Goal: Complete application form

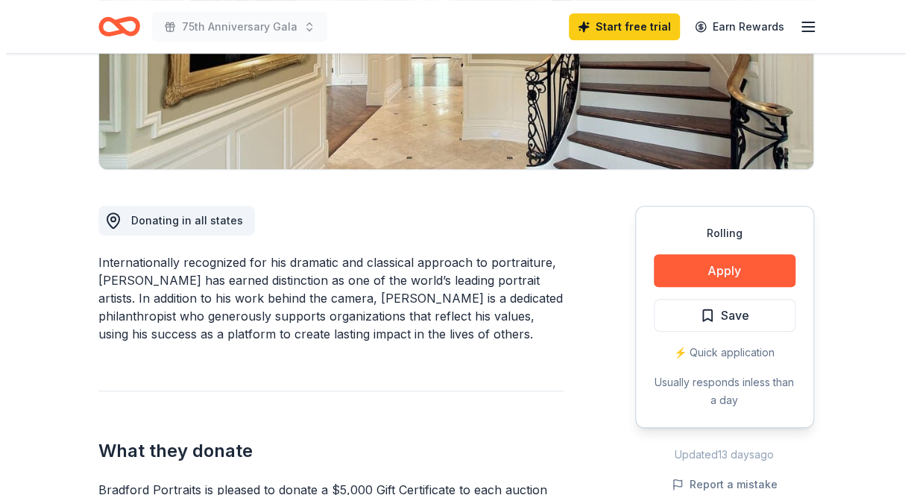
scroll to position [317, 0]
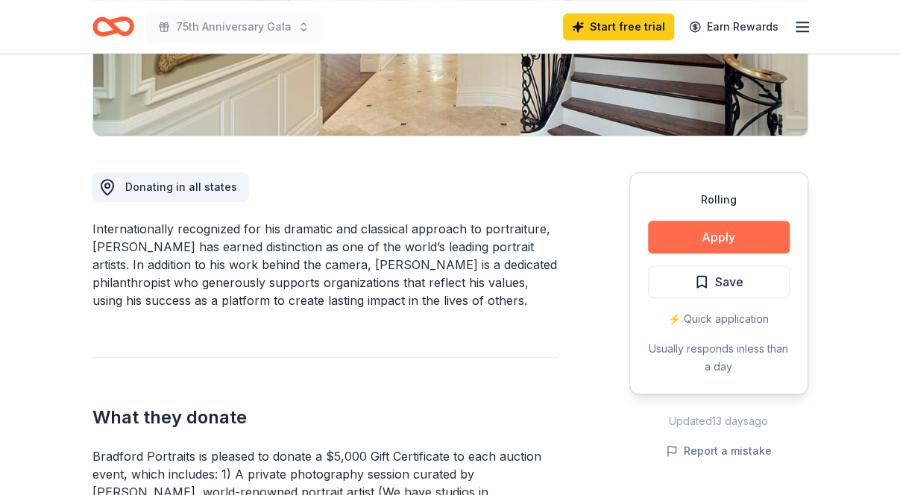
click at [743, 234] on button "Apply" at bounding box center [719, 237] width 142 height 33
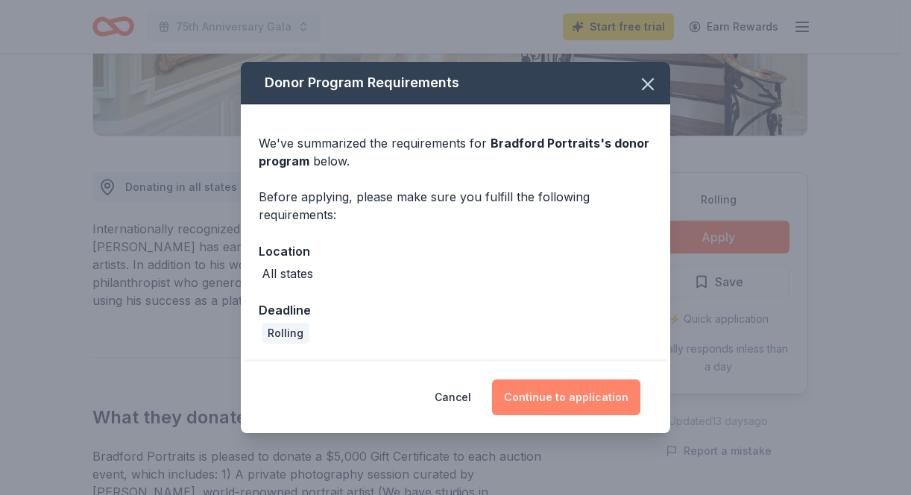
click at [598, 397] on button "Continue to application" at bounding box center [566, 398] width 148 height 36
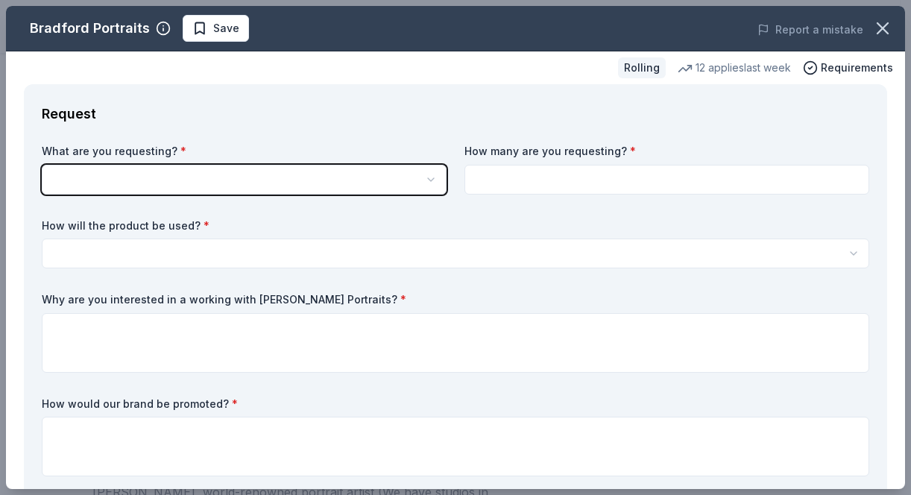
click at [294, 177] on button "button" at bounding box center [244, 180] width 405 height 30
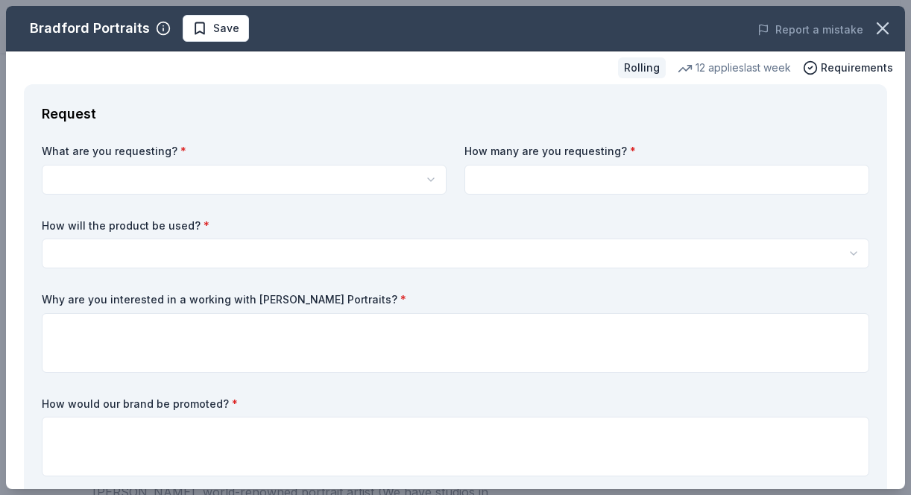
scroll to position [0, 0]
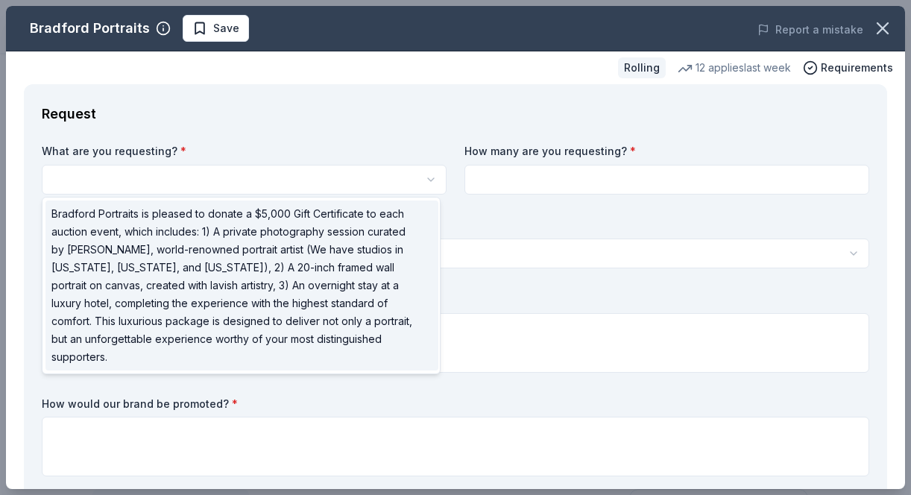
click at [246, 242] on span "Bradford Portraits is pleased to donate a $5,000 Gift Certificate to each aucti…" at bounding box center [232, 285] width 363 height 161
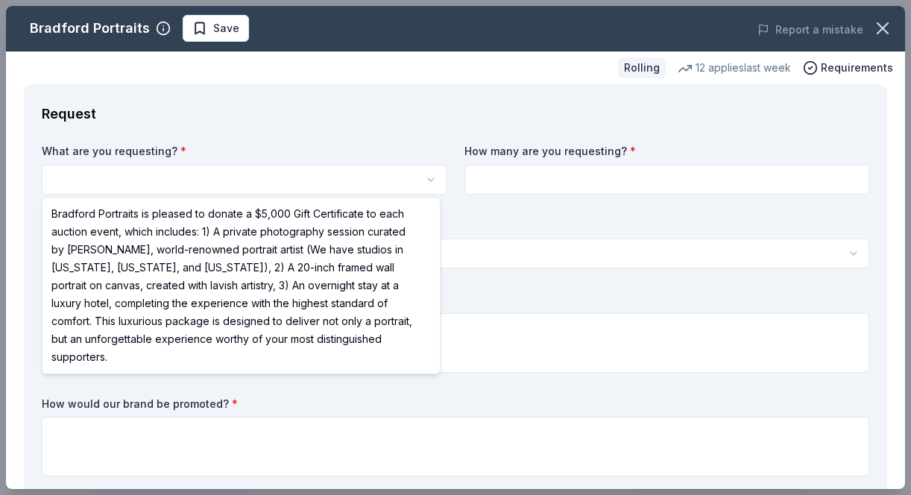
select select "Bradford Portraits is pleased to donate a $5,000 Gift Certificate to each aucti…"
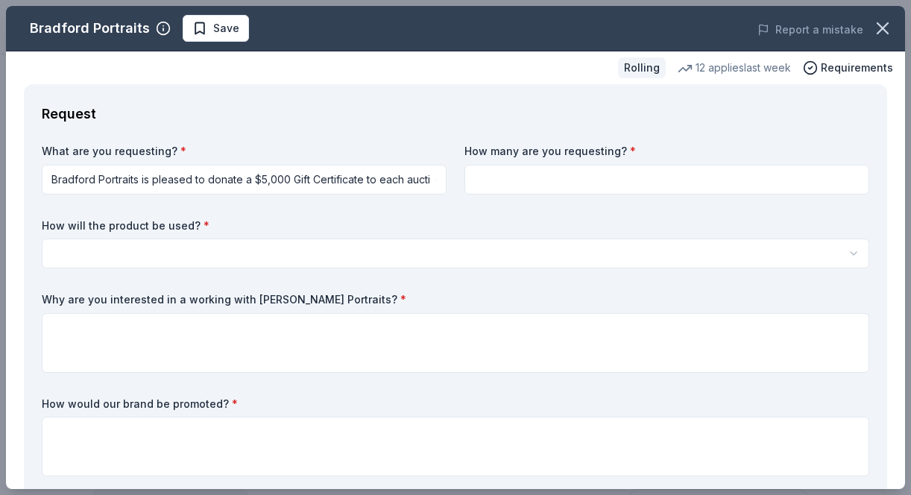
click at [531, 173] on input at bounding box center [667, 180] width 405 height 30
type input "1"
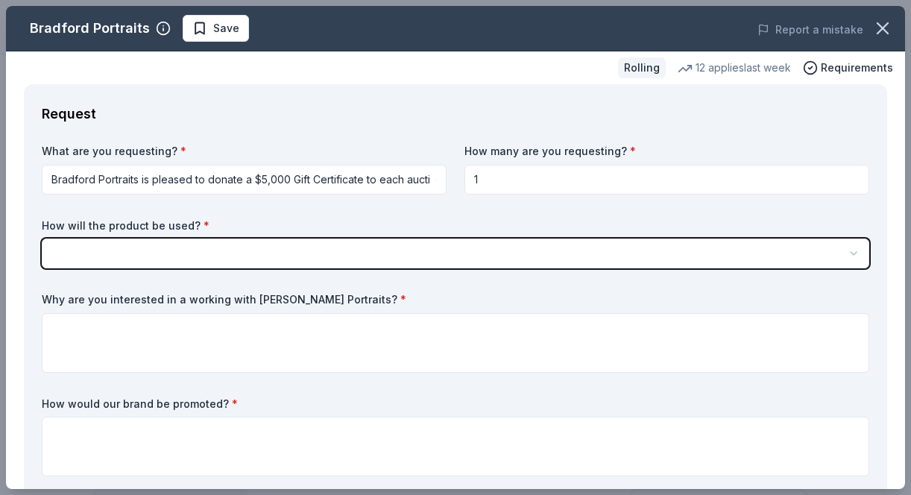
click at [330, 254] on button "button" at bounding box center [456, 254] width 828 height 30
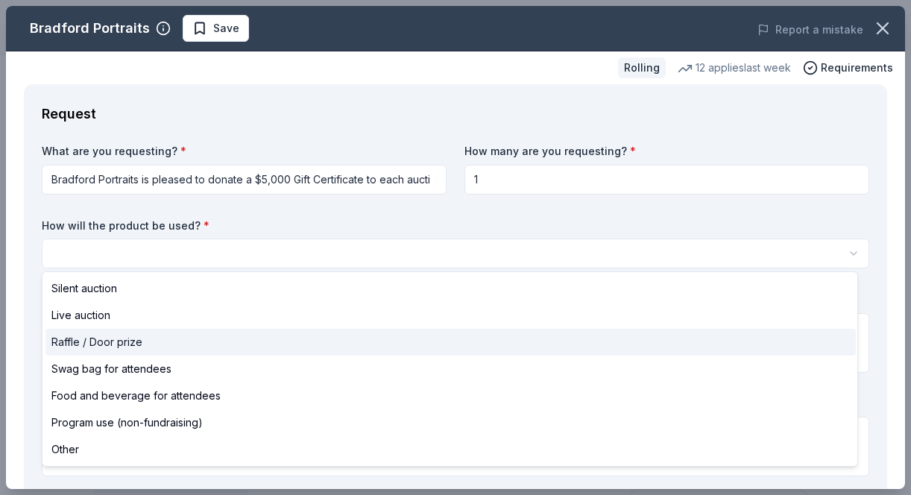
click at [89, 339] on span "Raffle / Door prize" at bounding box center [96, 342] width 91 height 18
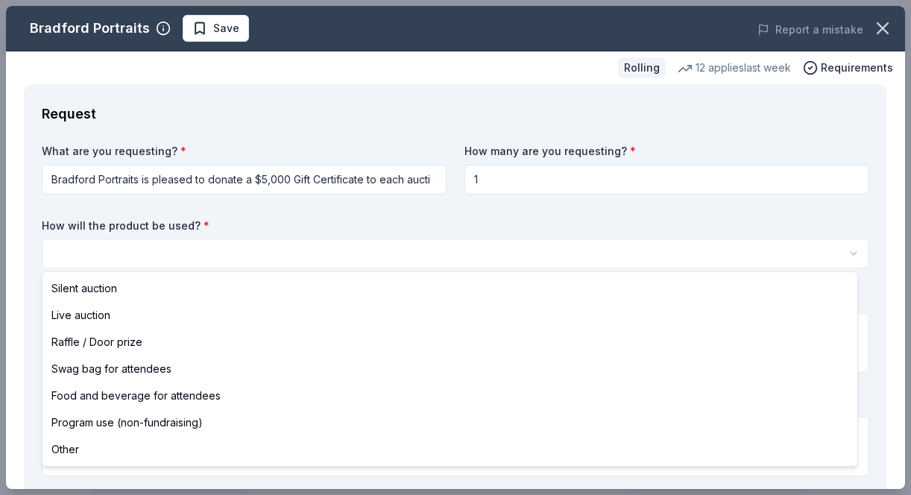
select select "raffleDoorPrize"
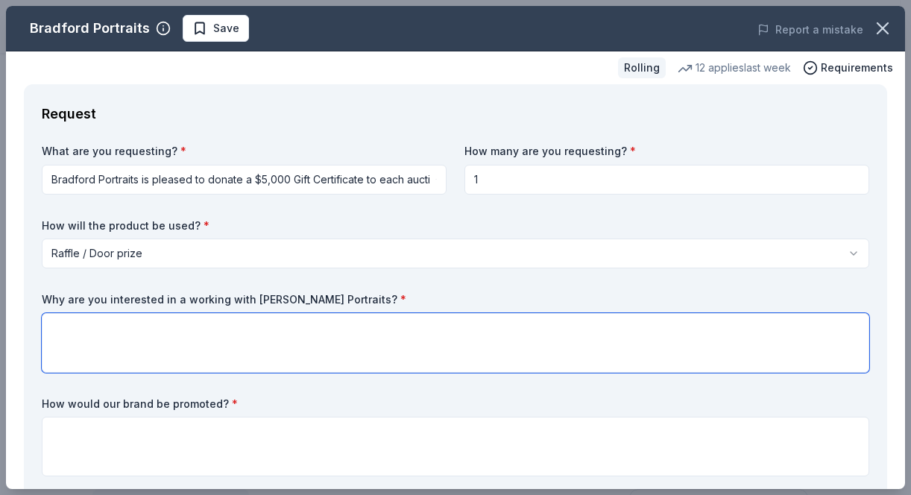
click at [148, 329] on textarea at bounding box center [456, 343] width 828 height 60
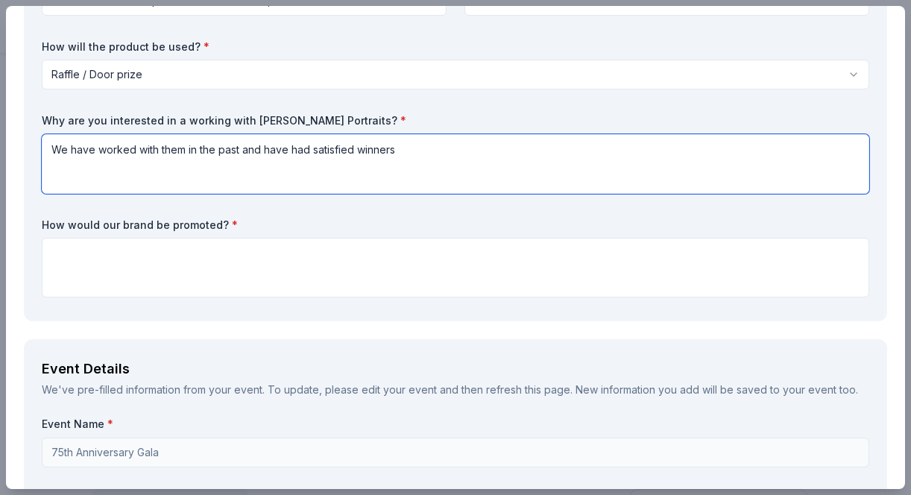
scroll to position [189, 0]
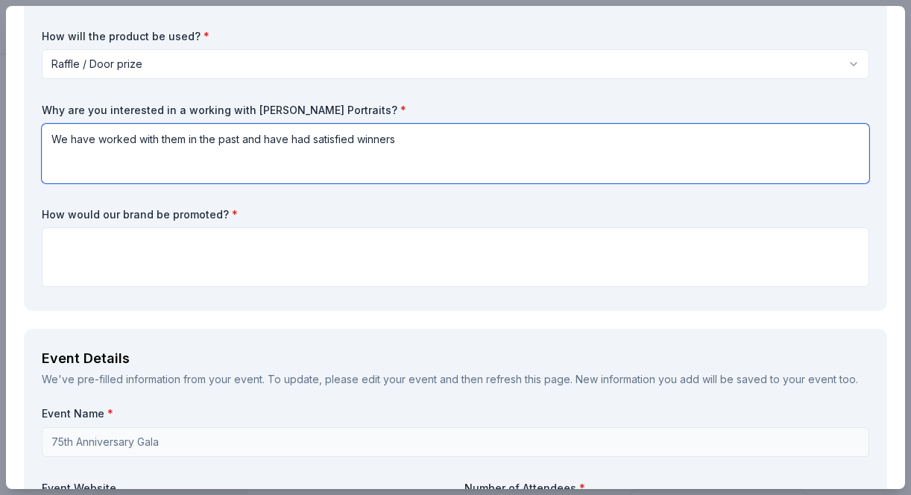
type textarea "We have worked with them in the past and have had satisfied winners"
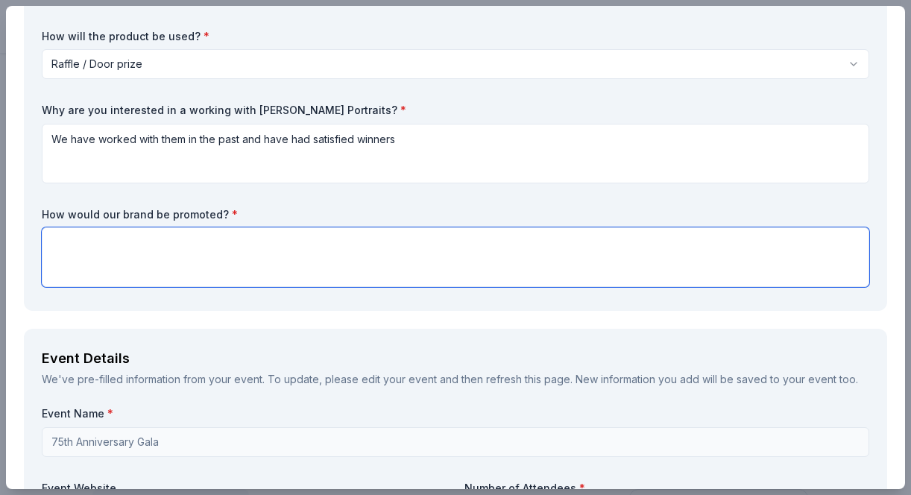
click at [227, 239] on textarea at bounding box center [456, 257] width 828 height 60
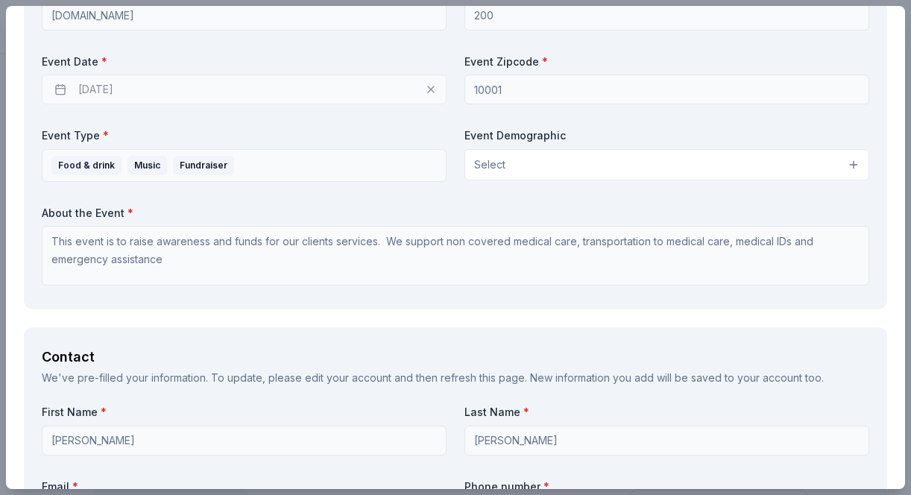
scroll to position [696, 0]
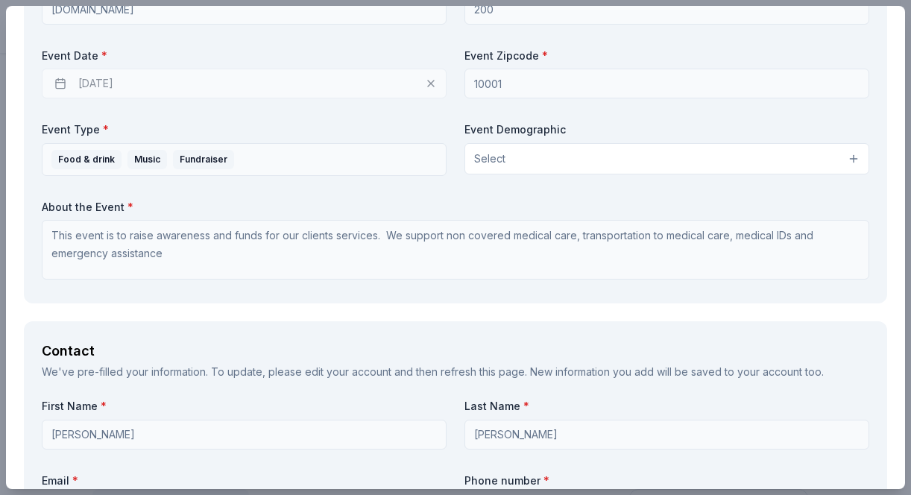
type textarea "Journal of the event, on our website, on facebook, on site"
click at [622, 151] on button "Select" at bounding box center [667, 158] width 405 height 31
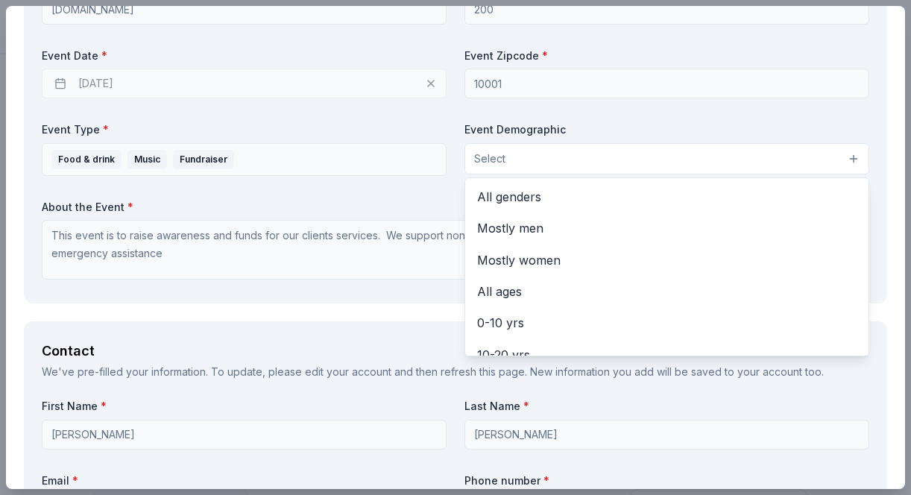
click at [542, 198] on span "All genders" at bounding box center [667, 196] width 380 height 19
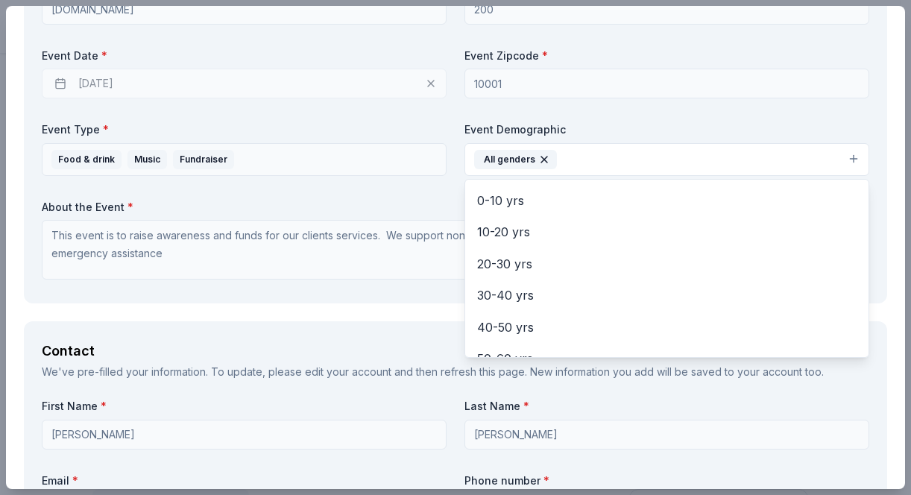
scroll to position [94, 0]
click at [525, 257] on span "20-30 yrs" at bounding box center [667, 262] width 380 height 19
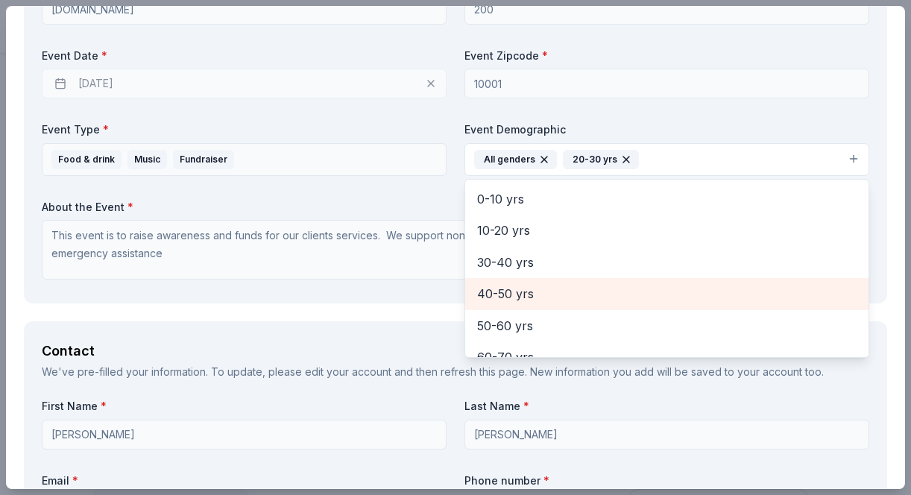
click at [515, 286] on span "40-50 yrs" at bounding box center [667, 293] width 380 height 19
click at [516, 316] on span "60-70 yrs" at bounding box center [667, 325] width 380 height 19
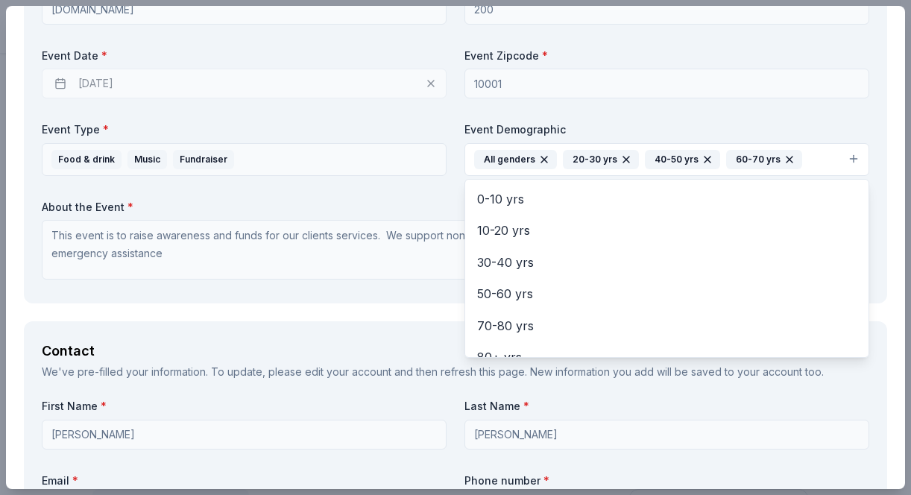
scroll to position [112, 0]
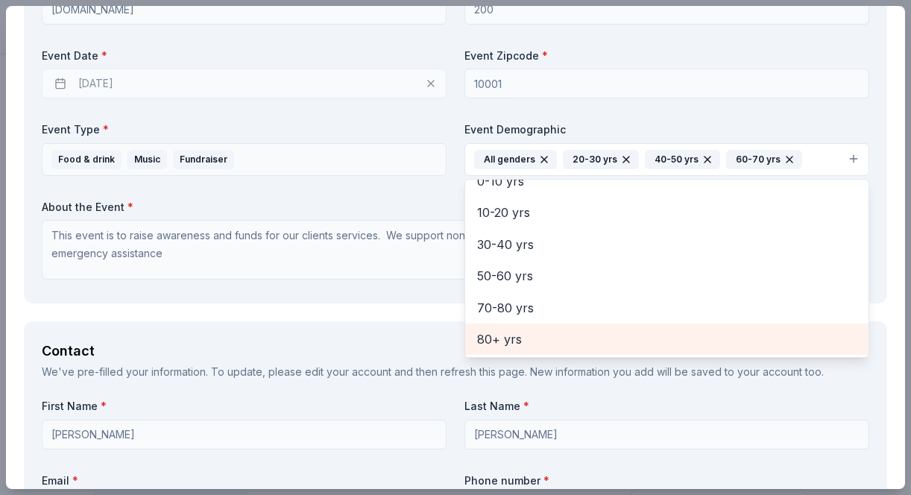
click at [492, 332] on span "80+ yrs" at bounding box center [667, 339] width 380 height 19
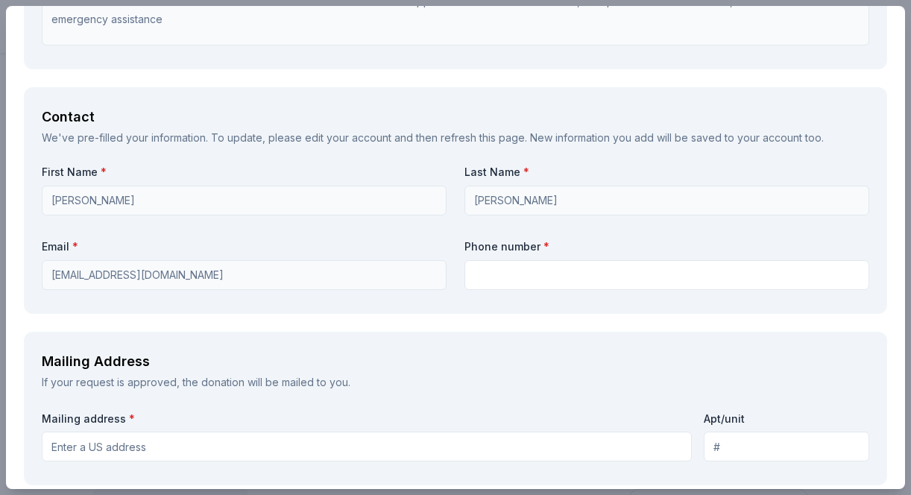
scroll to position [957, 0]
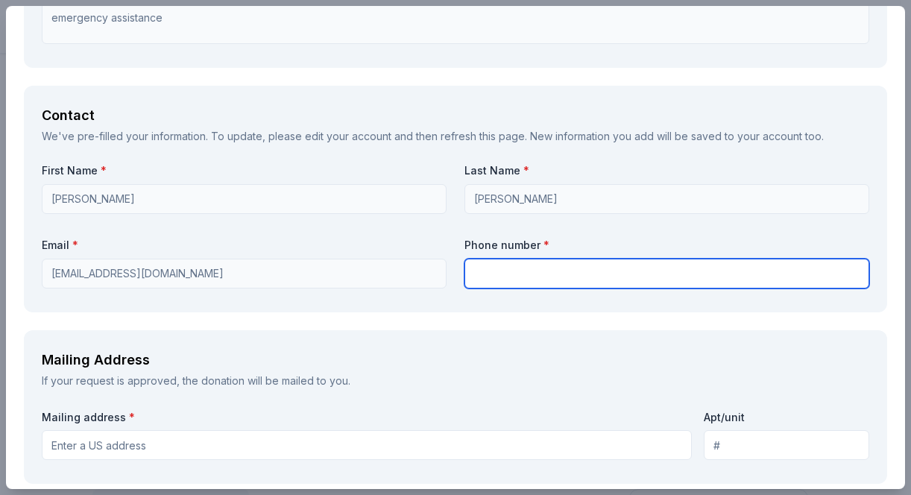
click at [747, 270] on input "text" at bounding box center [667, 274] width 405 height 30
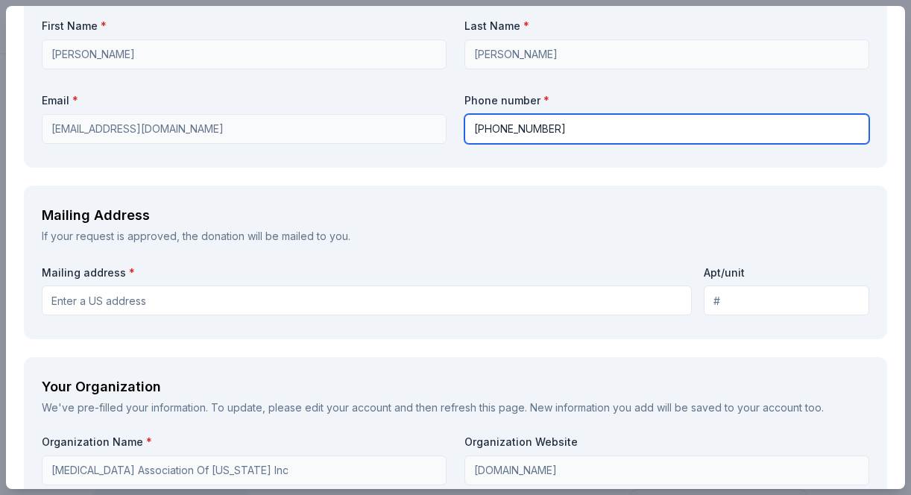
scroll to position [1105, 0]
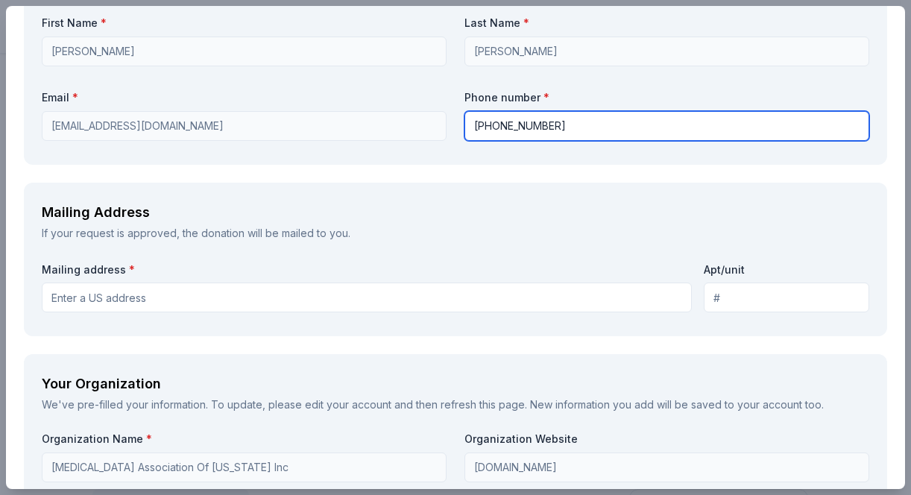
type input "[PHONE_NUMBER]"
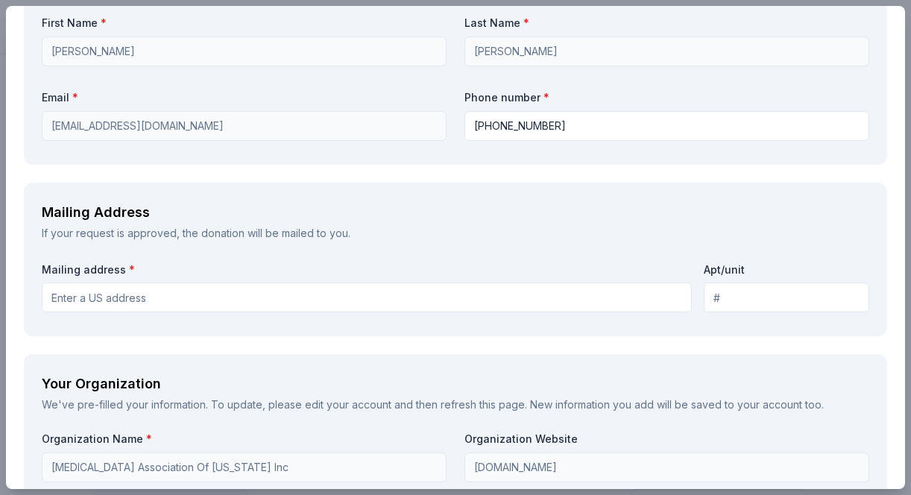
click at [422, 292] on input "Mailing address *" at bounding box center [367, 298] width 650 height 30
type input "[STREET_ADDRESS]"
type input "Suite 11D"
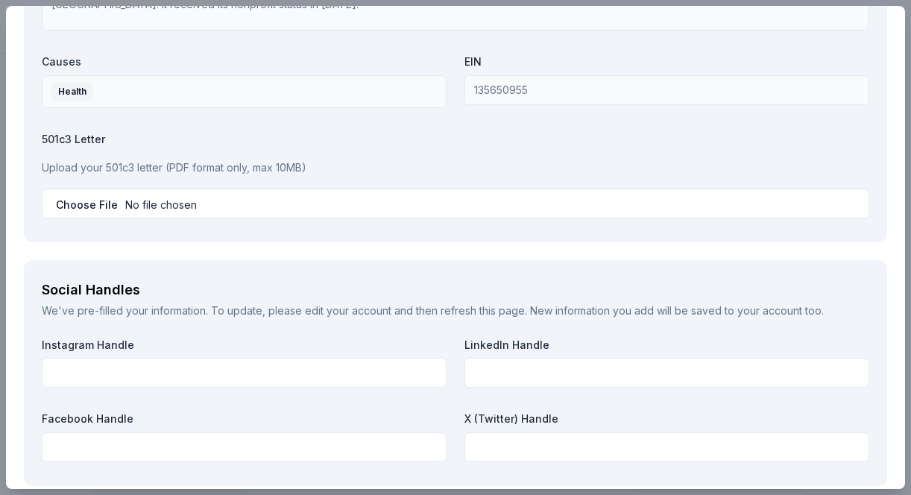
scroll to position [1667, 0]
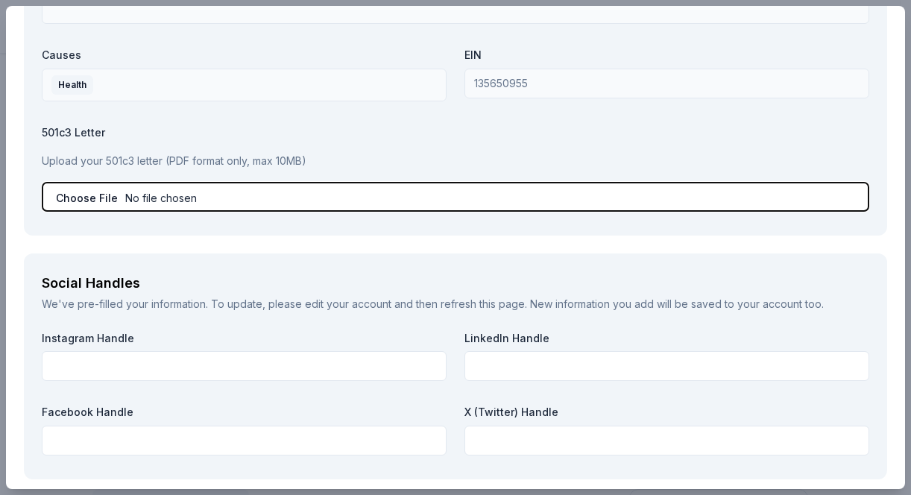
click at [416, 199] on input "file" at bounding box center [456, 197] width 828 height 30
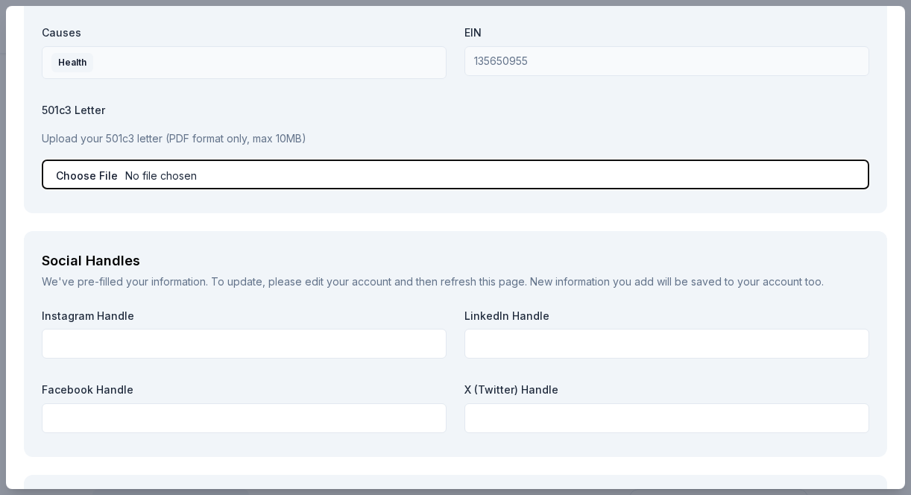
scroll to position [1676, 0]
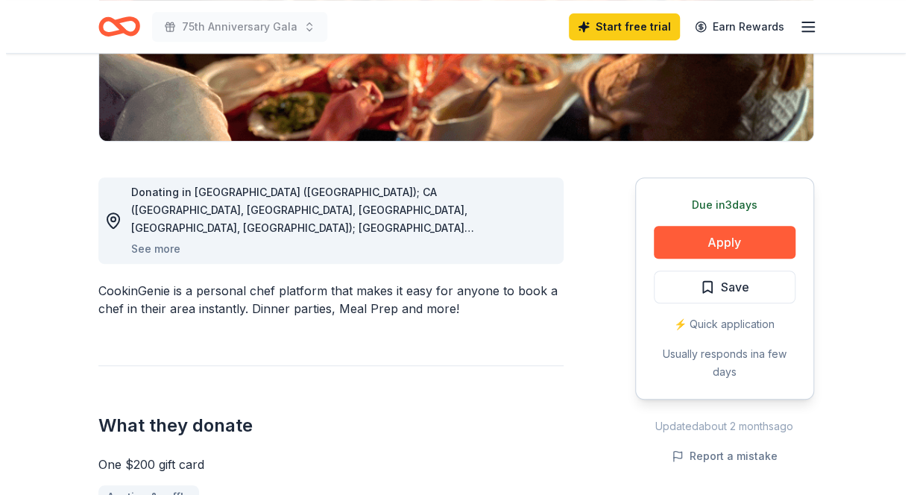
scroll to position [316, 0]
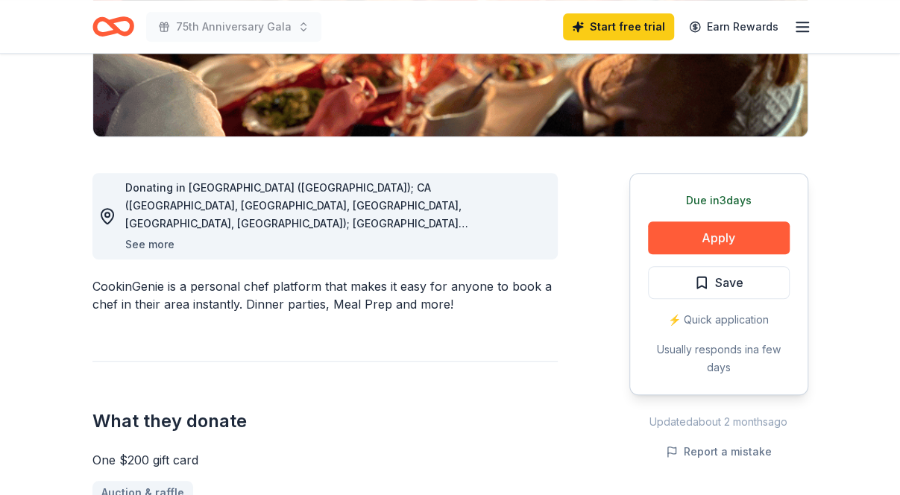
click at [141, 239] on button "See more" at bounding box center [149, 245] width 49 height 18
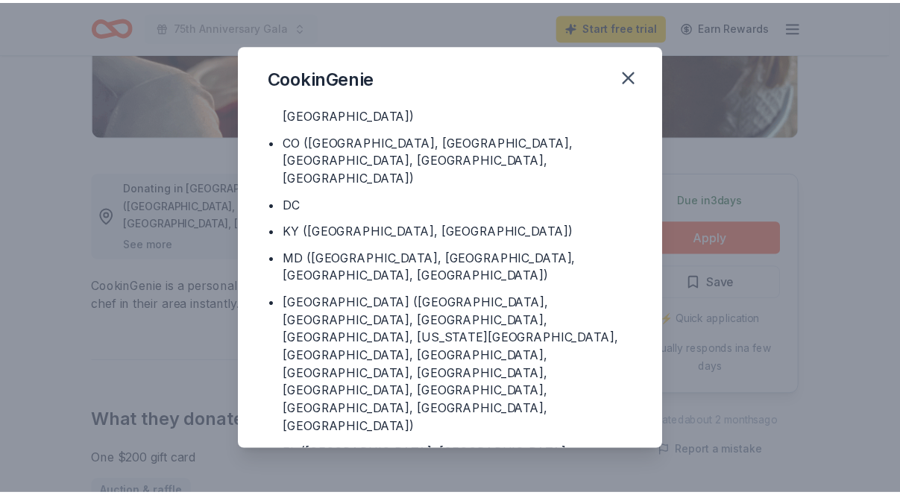
scroll to position [0, 0]
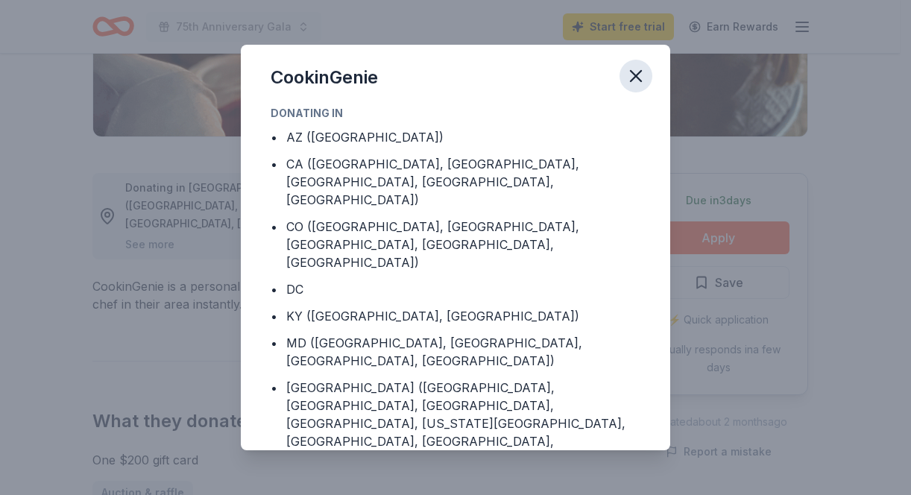
click at [640, 75] on icon "button" at bounding box center [636, 76] width 21 height 21
